Goal: Task Accomplishment & Management: Complete application form

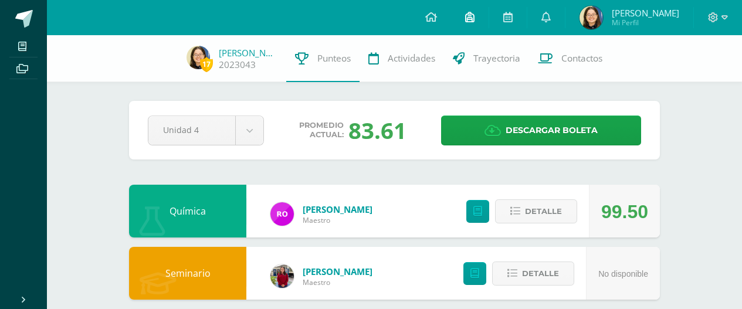
scroll to position [492, 0]
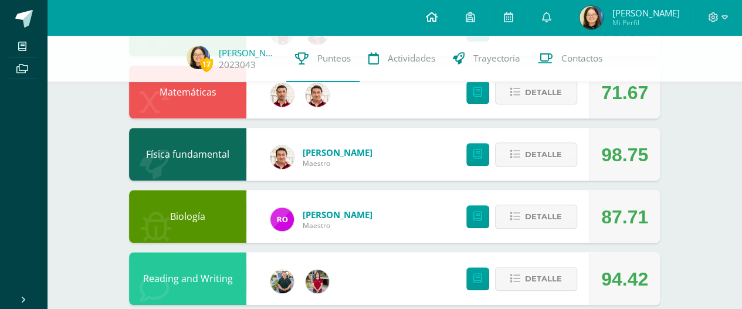
click at [451, 15] on link at bounding box center [431, 17] width 40 height 35
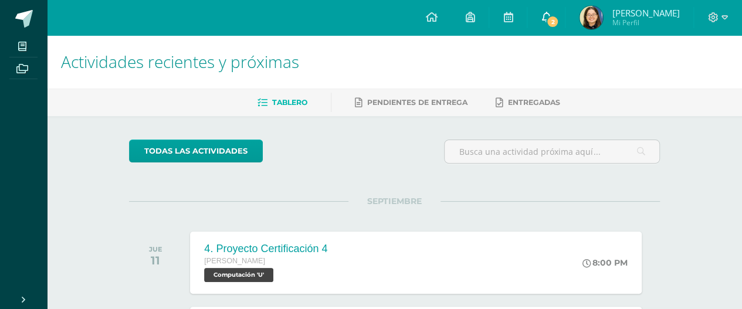
click at [560, 18] on link "2" at bounding box center [546, 17] width 38 height 35
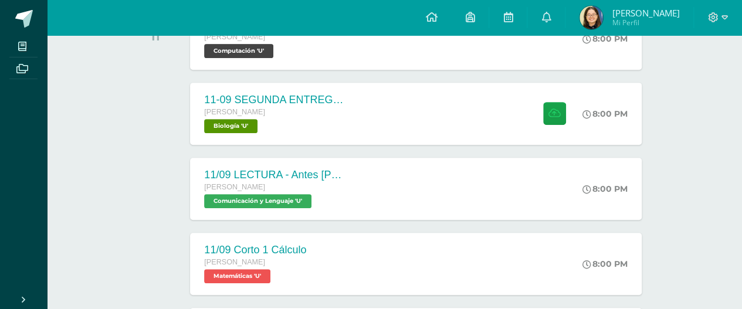
scroll to position [224, 0]
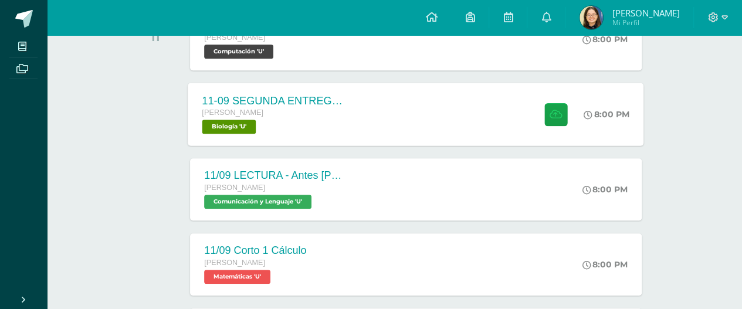
click at [340, 120] on div "Quinto Bachillerato Biología 'U'" at bounding box center [273, 120] width 142 height 27
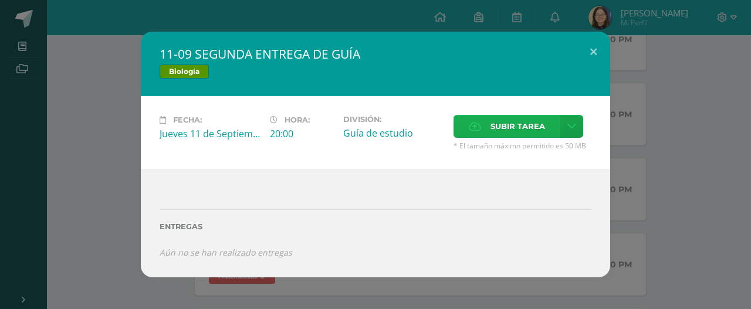
click at [486, 123] on label "Subir tarea" at bounding box center [506, 126] width 107 height 23
click at [0, 0] on input "Subir tarea" at bounding box center [0, 0] width 0 height 0
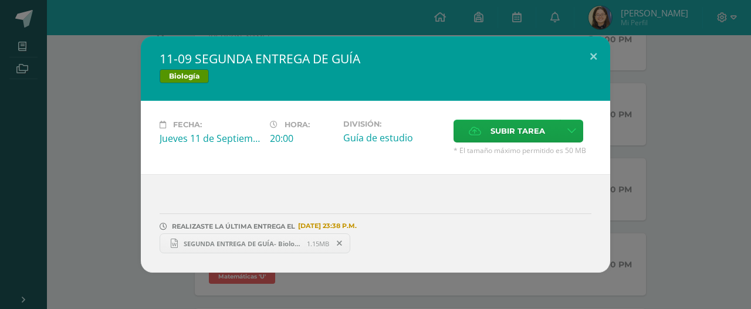
click at [702, 193] on div "11-09 SEGUNDA ENTREGA DE GUÍA Biología Fecha: Jueves 11 de Septiembre Hora: 20:…" at bounding box center [375, 154] width 741 height 236
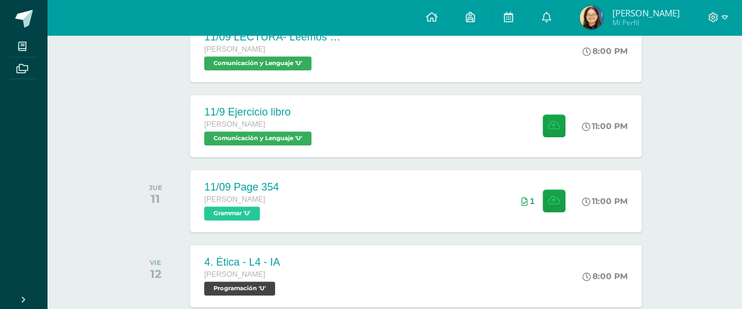
scroll to position [516, 0]
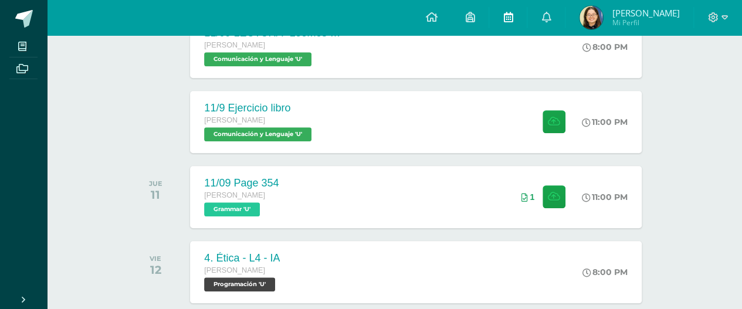
click at [523, 28] on link at bounding box center [508, 17] width 38 height 35
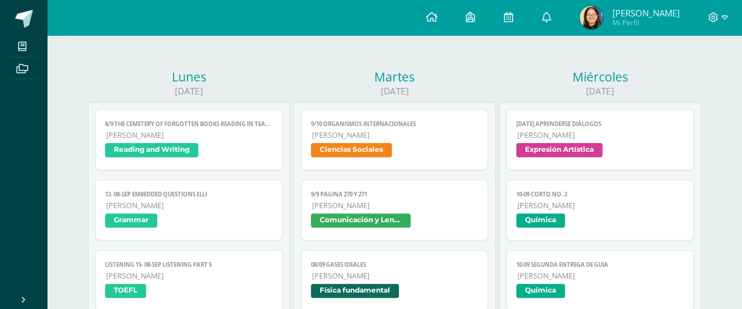
scroll to position [35, 0]
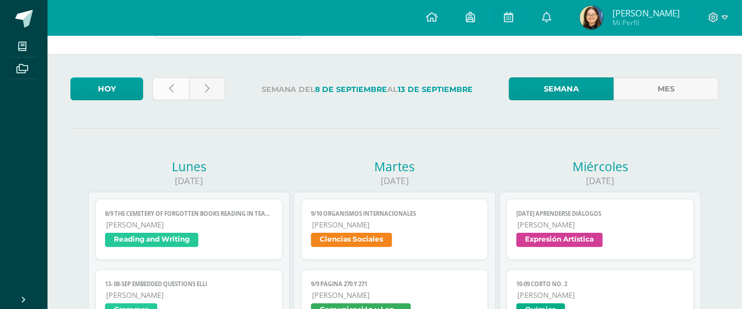
click at [184, 92] on link at bounding box center [171, 88] width 36 height 23
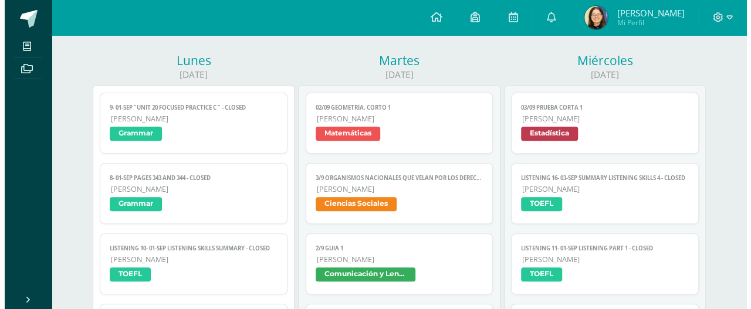
scroll to position [143, 0]
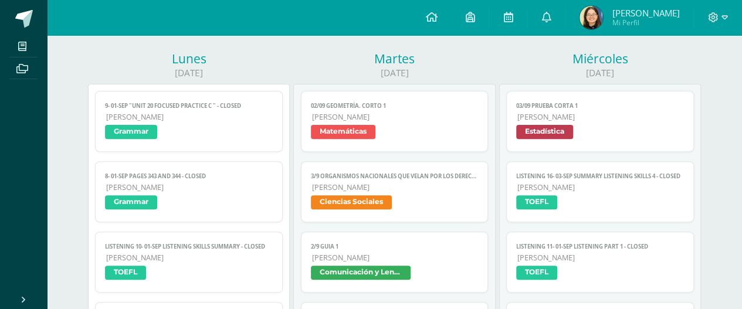
click at [615, 192] on link "LISTENING 16- 03-sep Summary Listening skills 4 - CLOSED [PERSON_NAME] TOEFL" at bounding box center [600, 191] width 188 height 61
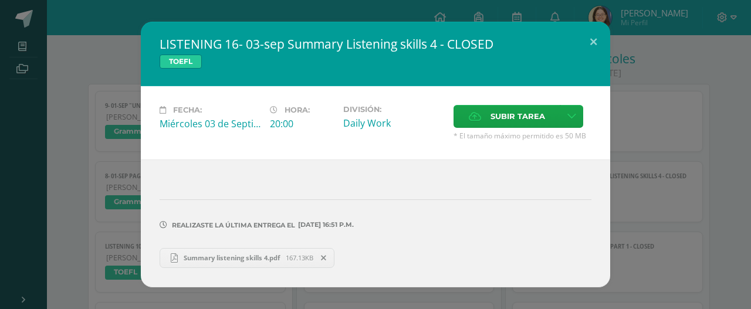
click at [649, 181] on div "LISTENING 16- 03-sep Summary Listening skills 4 - CLOSED TOEFL Fecha: [DATE] Ho…" at bounding box center [375, 154] width 741 height 265
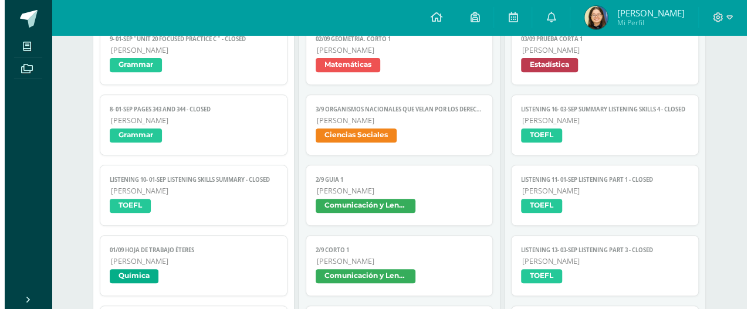
scroll to position [210, 0]
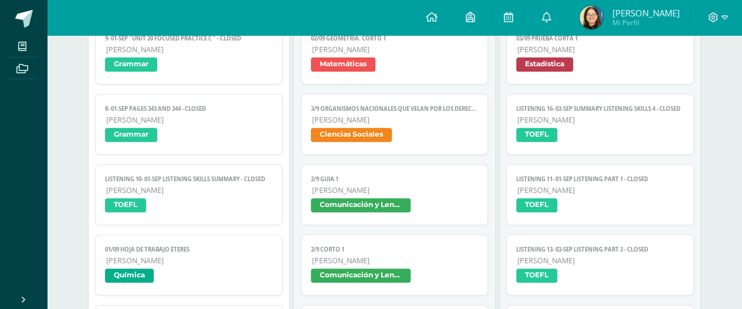
click at [608, 187] on span "[PERSON_NAME]" at bounding box center [600, 190] width 167 height 10
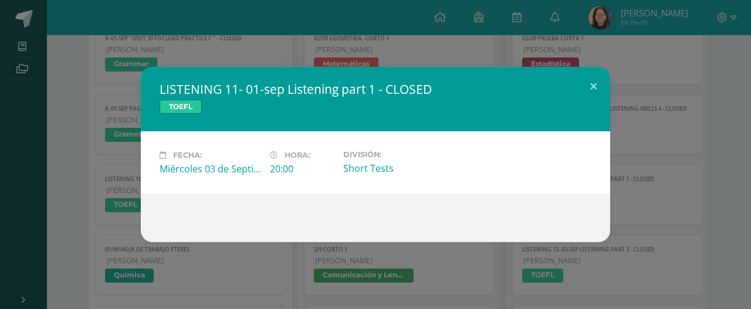
click at [652, 177] on div "LISTENING 11- 01-sep Listening part 1 - CLOSED TOEFL Fecha: [DATE] Hora: 20:00 …" at bounding box center [375, 154] width 741 height 175
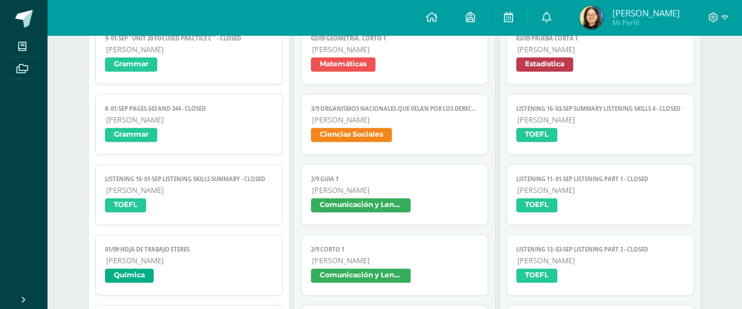
click at [608, 253] on link "LISTENING 13- 03-sep Listening part 3 - CLOSED [PERSON_NAME] TOEFL" at bounding box center [600, 265] width 188 height 61
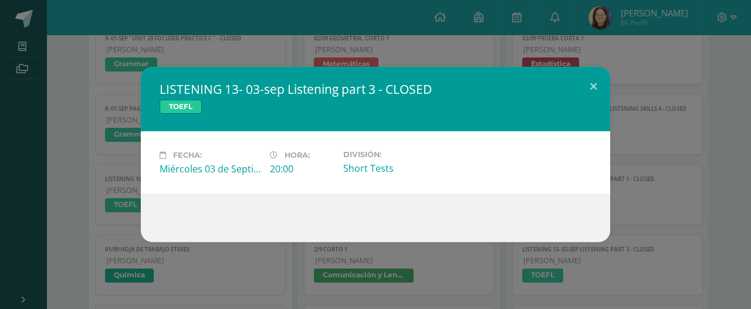
click at [608, 253] on div "LISTENING 13- 03-sep Listening part 3 - CLOSED TOEFL Fecha: [DATE] Hora: 20:00 …" at bounding box center [375, 154] width 751 height 309
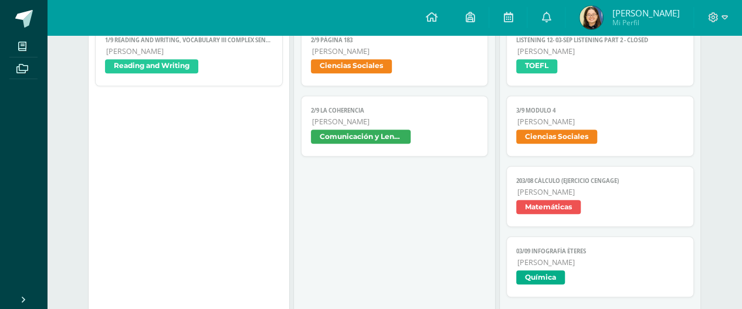
scroll to position [494, 0]
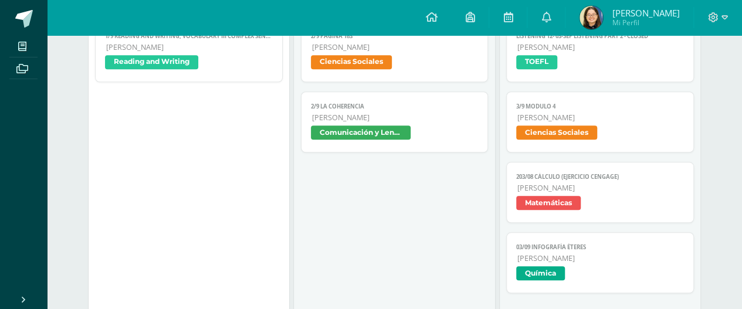
click at [624, 60] on span "TOEFL" at bounding box center [600, 63] width 168 height 17
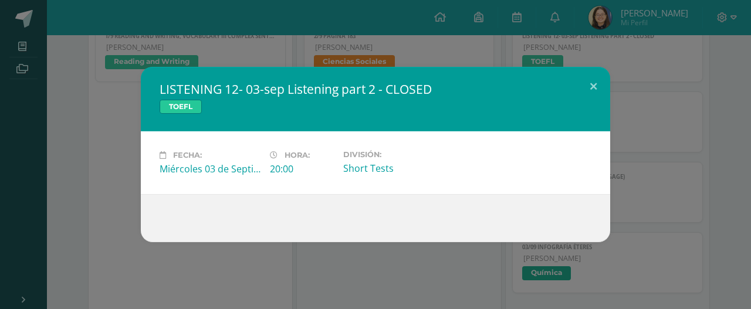
click at [636, 151] on div "LISTENING 12- 03-sep Listening part 2 - CLOSED TOEFL Fecha: [DATE] Hora: 20:00 …" at bounding box center [375, 154] width 741 height 175
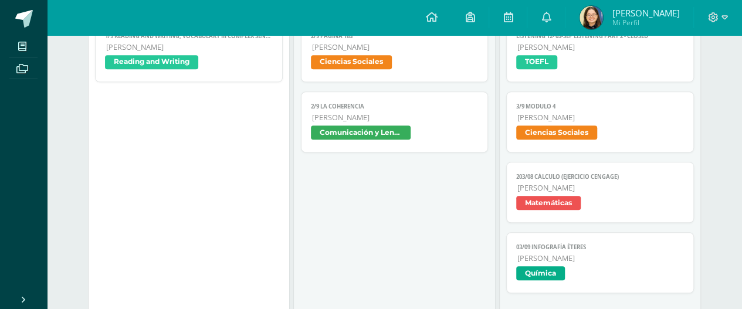
click at [631, 113] on span "[PERSON_NAME]" at bounding box center [600, 118] width 167 height 10
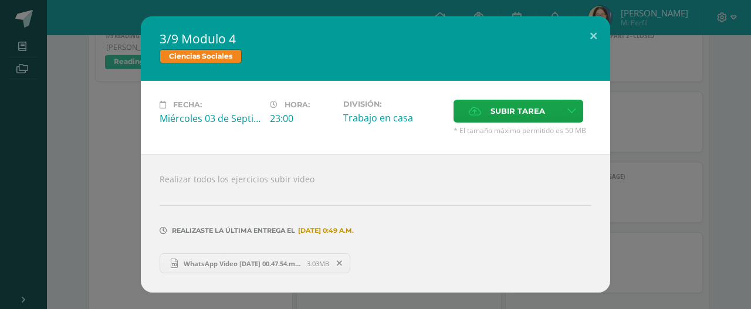
click at [631, 112] on div "3/9 Modulo 4 Ciencias Sociales Fecha: [DATE] Hora: 23:00 División: Trabajo en c…" at bounding box center [375, 154] width 741 height 276
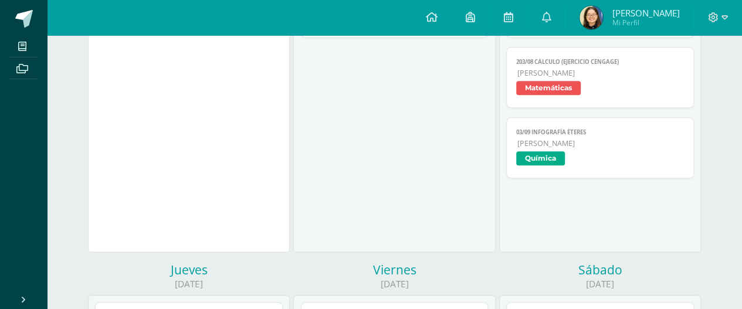
scroll to position [610, 0]
click at [608, 80] on span "Matemáticas" at bounding box center [600, 88] width 168 height 17
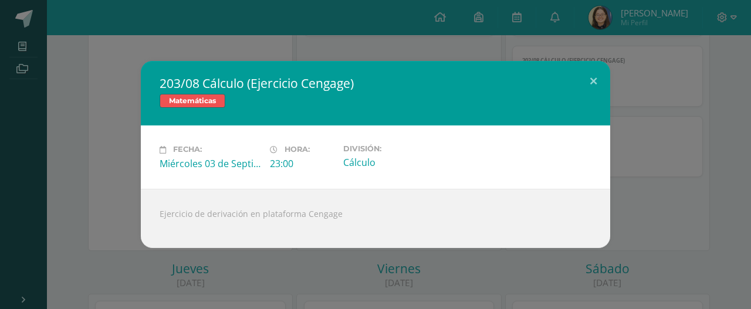
click at [631, 148] on div "203/08 Cálculo (Ejercicio Cengage) Matemáticas Fecha: [DATE] Hora: 23:00 Divisi…" at bounding box center [375, 154] width 741 height 187
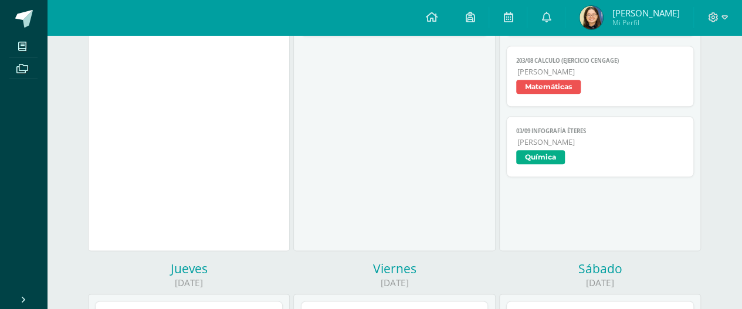
click at [631, 150] on span "Química" at bounding box center [600, 158] width 168 height 17
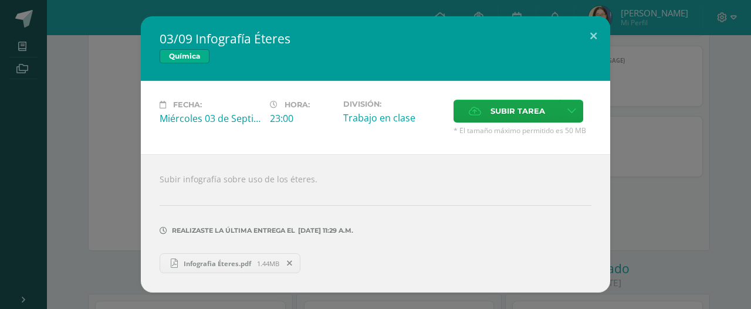
click at [644, 164] on div "03/09 Infografía Éteres Química Fecha: [DATE] Hora: 23:00 División: Trabajo en …" at bounding box center [375, 154] width 741 height 276
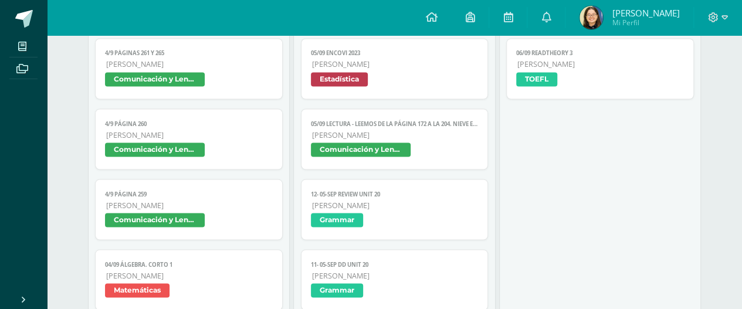
scroll to position [1025, 0]
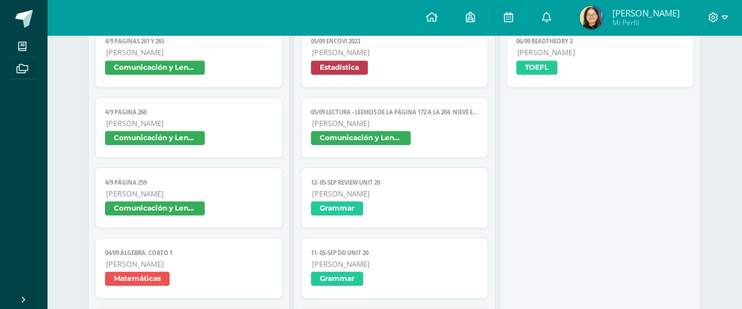
click at [195, 182] on span "4/9 Página 259" at bounding box center [189, 182] width 168 height 8
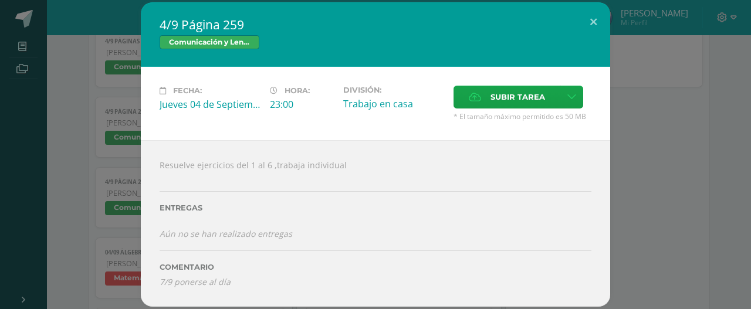
click at [123, 109] on div "4/9 Página 259 Comunicación y Lenguaje Fecha: [DATE] Hora: 23:00 División: Trab…" at bounding box center [375, 154] width 741 height 304
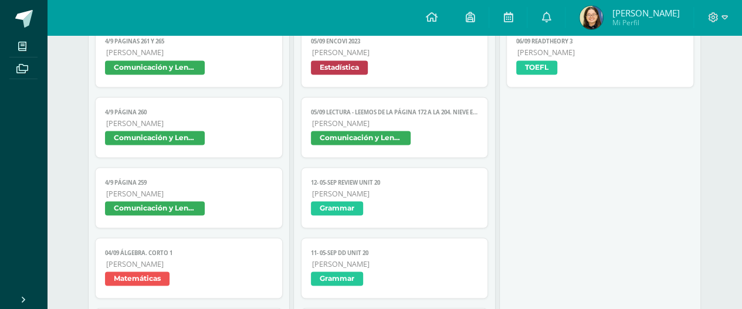
click at [210, 67] on span "Comunicación y Lenguaje" at bounding box center [189, 68] width 168 height 17
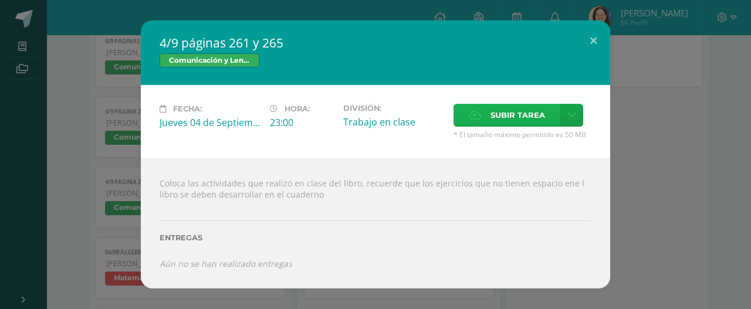
click at [503, 125] on span "Subir tarea" at bounding box center [517, 115] width 55 height 22
click at [0, 0] on input "Subir tarea" at bounding box center [0, 0] width 0 height 0
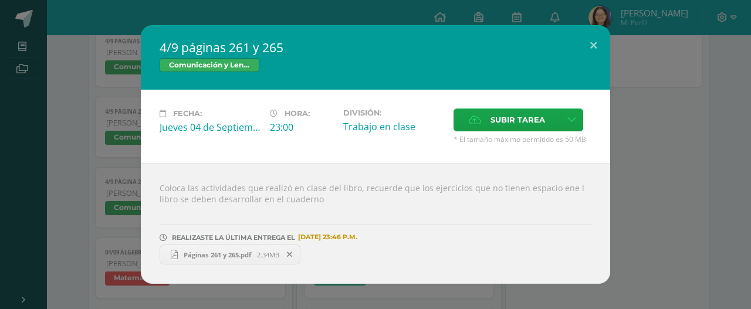
click at [685, 177] on div "4/9 páginas 261 y 265 Comunicación y Lenguaje Fecha: [DATE] Hora: 23:00 Divisió…" at bounding box center [375, 154] width 741 height 259
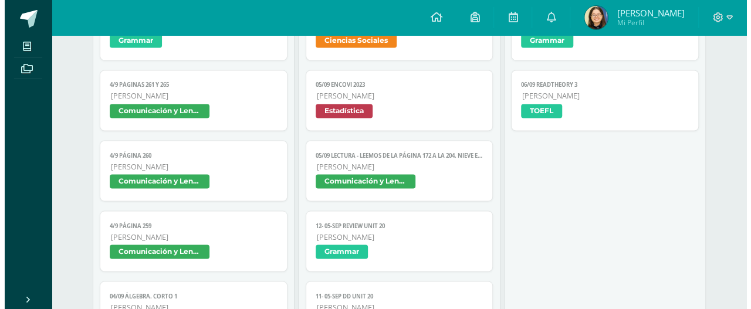
scroll to position [980, 0]
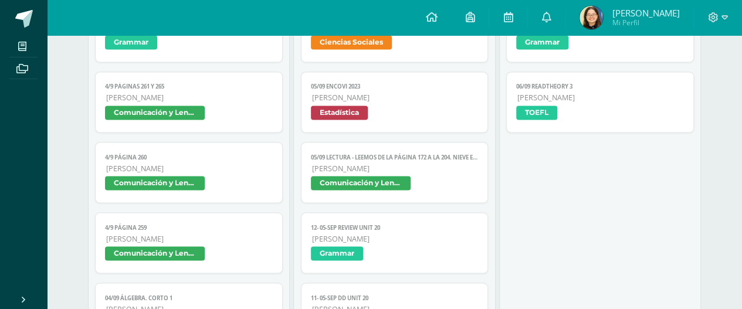
click at [198, 166] on span "[PERSON_NAME]" at bounding box center [189, 168] width 167 height 10
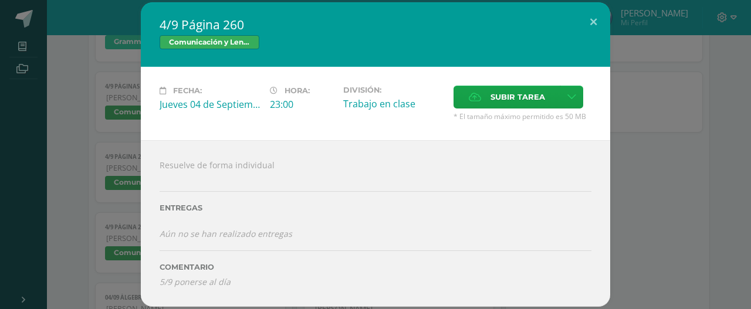
click at [97, 114] on div "4/9 Página 260 Comunicación y Lenguaje Fecha: [DATE] Hora: 23:00 División: Trab…" at bounding box center [375, 154] width 741 height 304
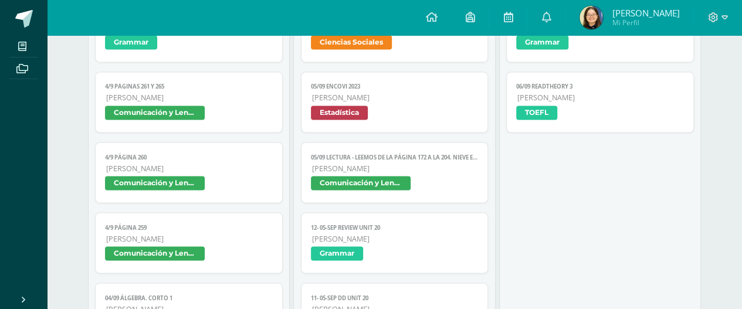
click at [183, 163] on span "[PERSON_NAME]" at bounding box center [189, 168] width 167 height 10
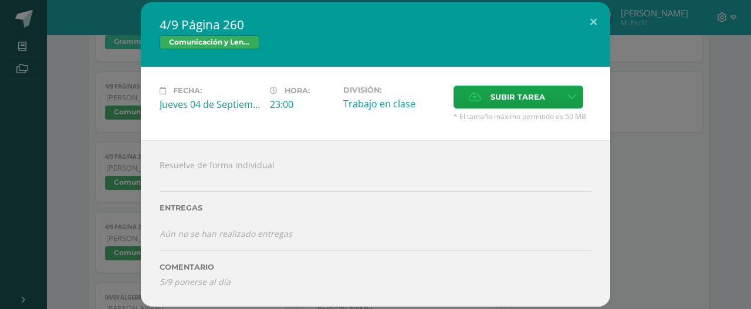
click at [95, 146] on div "4/9 Página 260 Comunicación y Lenguaje Fecha: [DATE] Hora: 23:00 División: Trab…" at bounding box center [375, 154] width 741 height 304
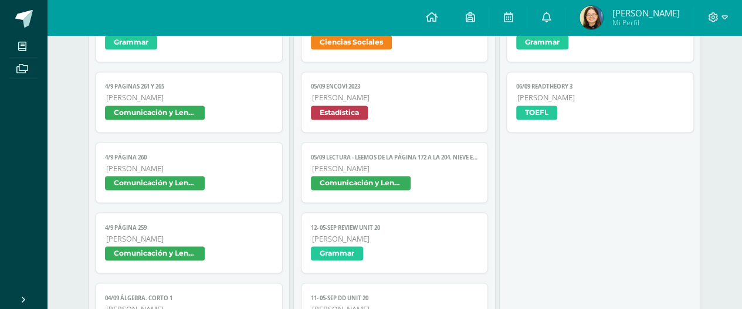
click at [176, 218] on link "4/9 Página 259 Quinto Bachillerato Comunicación y Lenguaje" at bounding box center [189, 242] width 188 height 61
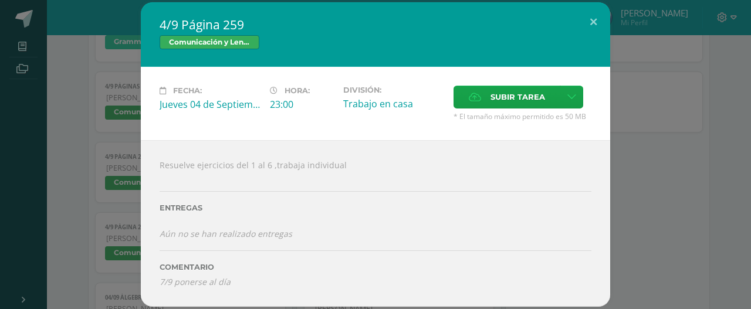
click at [117, 188] on div "4/9 Página 259 Comunicación y Lenguaje Fecha: [DATE] Hora: 23:00 División: Trab…" at bounding box center [375, 154] width 741 height 304
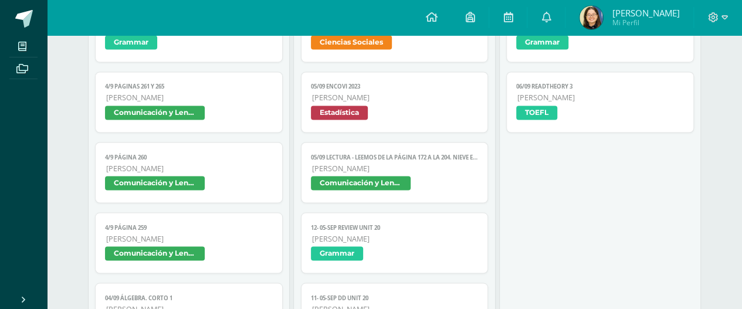
click at [175, 160] on link "4/9 Página 260 Quinto Bachillerato Comunicación y Lenguaje" at bounding box center [189, 172] width 188 height 61
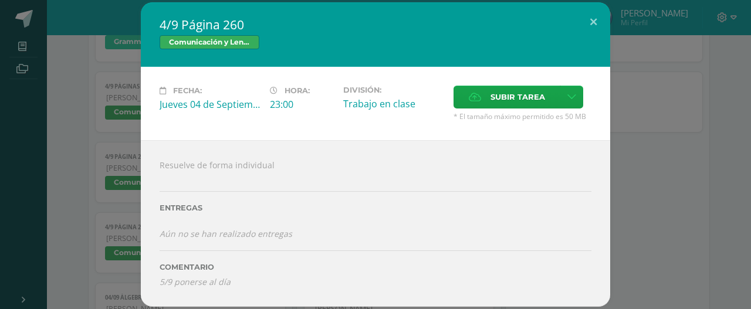
click at [121, 108] on div "4/9 Página 260 Comunicación y Lenguaje Fecha: [DATE] Hora: 23:00 División: Trab…" at bounding box center [375, 154] width 741 height 304
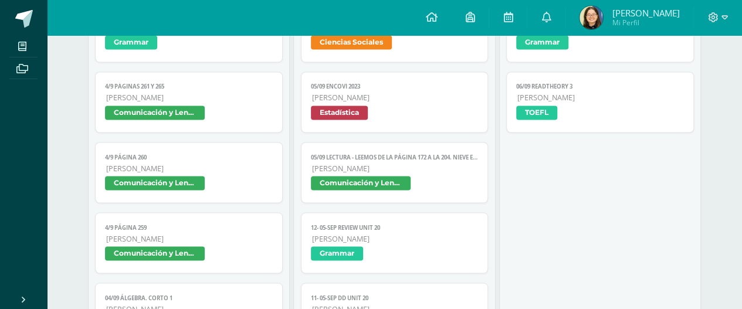
click at [180, 229] on link "4/9 Página 259 Quinto Bachillerato Comunicación y Lenguaje" at bounding box center [189, 242] width 188 height 61
